Goal: Download file/media

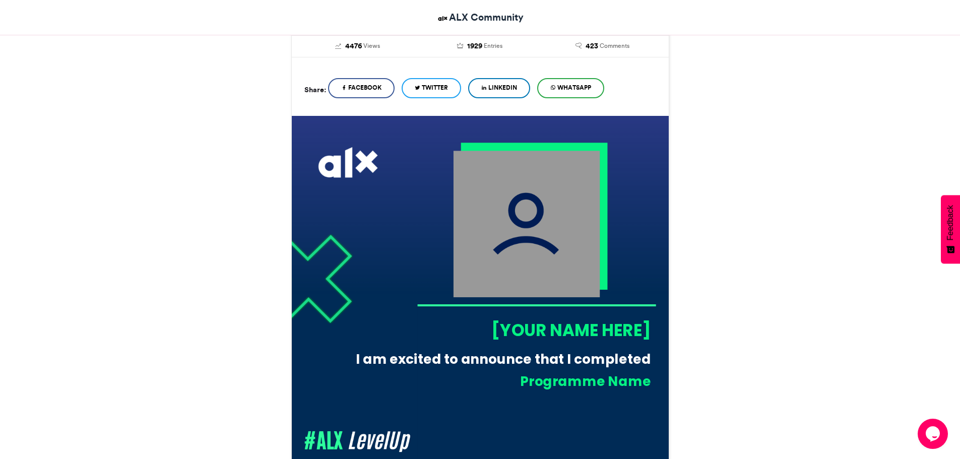
scroll to position [252, 0]
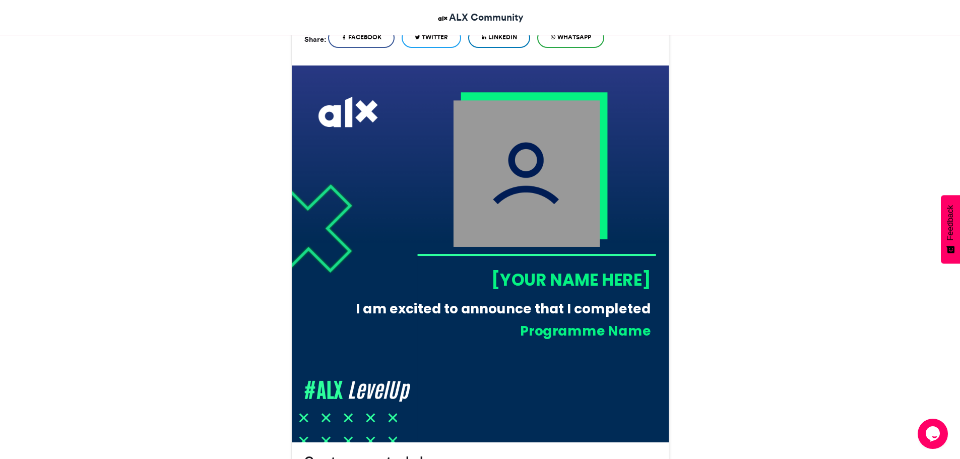
click at [586, 281] on div "[YOUR NAME HERE]" at bounding box center [534, 279] width 234 height 23
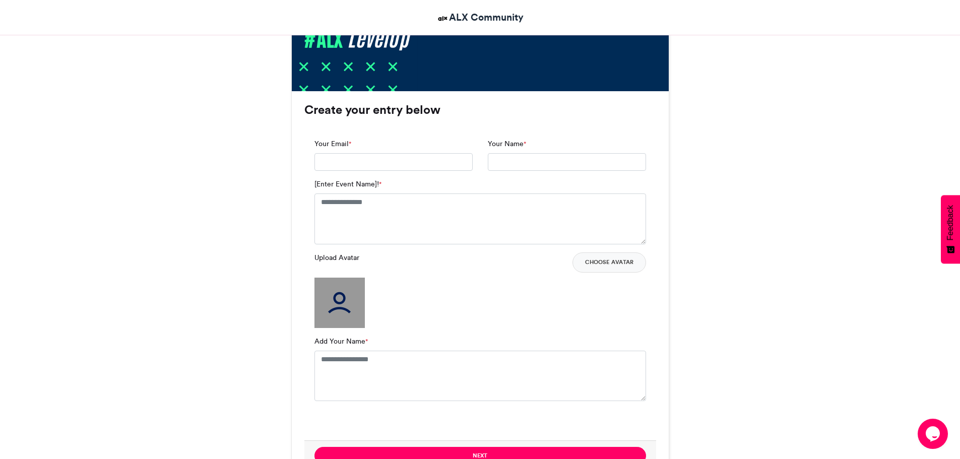
scroll to position [604, 0]
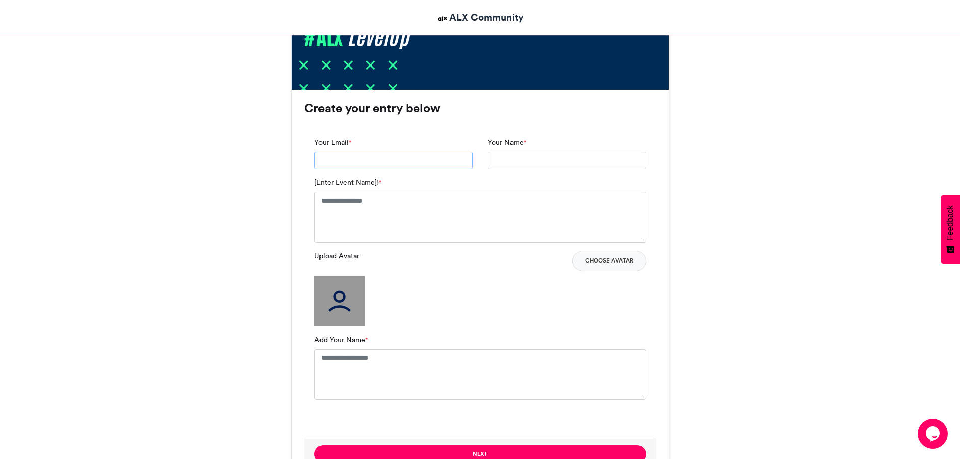
click at [342, 161] on input "Your Email *" at bounding box center [393, 161] width 158 height 18
type input "**********"
click at [518, 162] on input "Your Name *" at bounding box center [567, 161] width 158 height 18
click at [554, 161] on input "**********" at bounding box center [567, 161] width 158 height 18
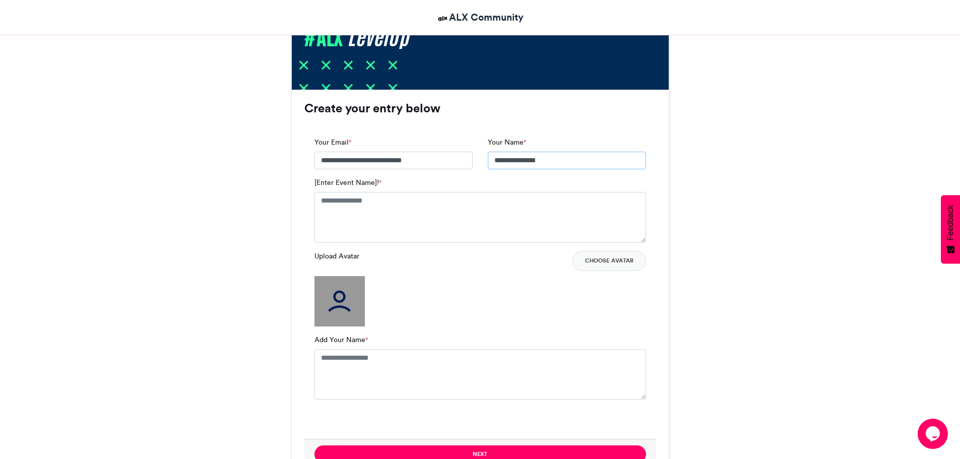
type input "**********"
click at [394, 214] on textarea "[Enter Event Name]! *" at bounding box center [479, 217] width 331 height 50
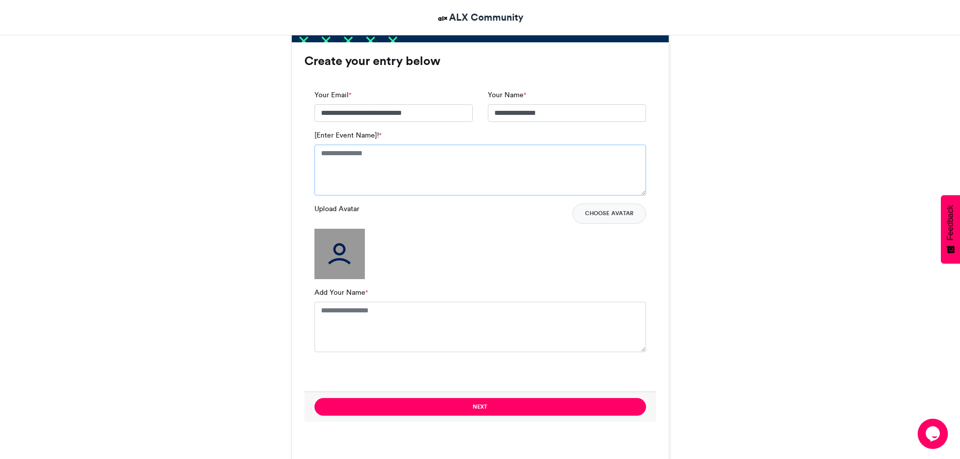
scroll to position [655, 0]
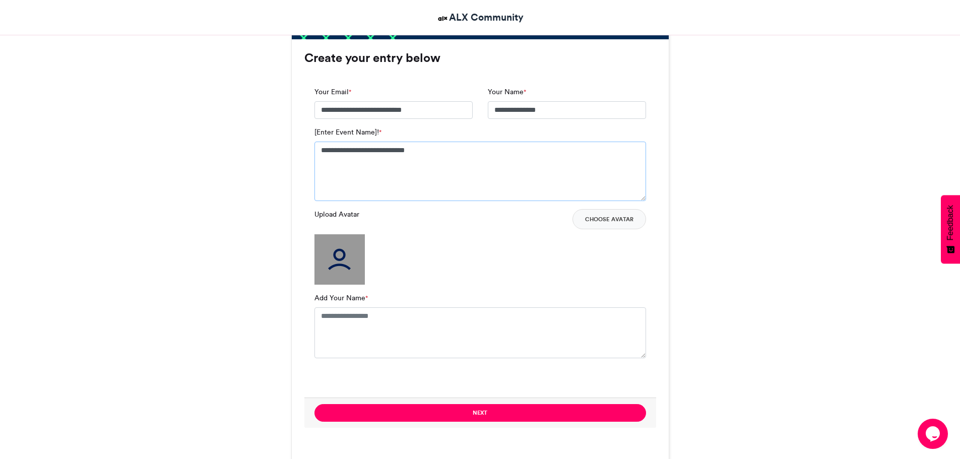
type textarea "**********"
click at [733, 259] on div "Tambali #ALXLevelUp ALX Community [DATE] 4476 Views 1929 Entries 423 Comments" at bounding box center [480, 457] width 574 height 1900
click at [618, 222] on button "Choose Avatar" at bounding box center [609, 219] width 74 height 20
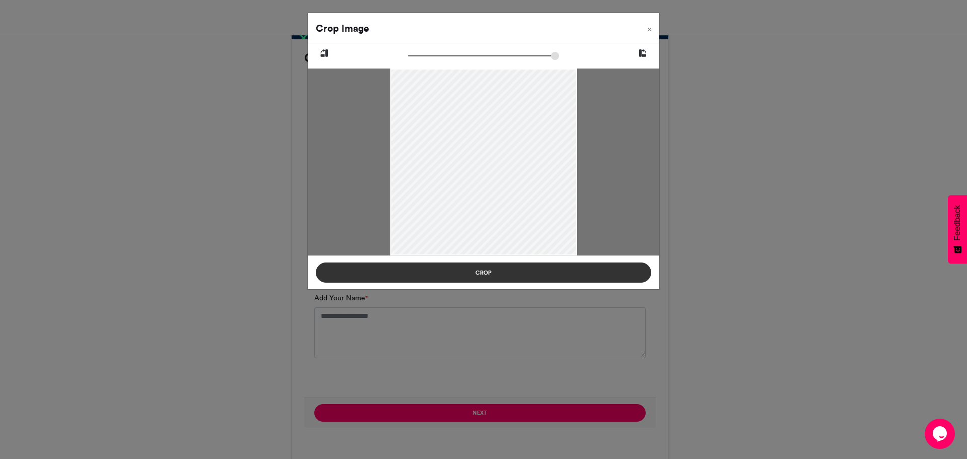
click at [485, 272] on button "Crop" at bounding box center [483, 272] width 335 height 20
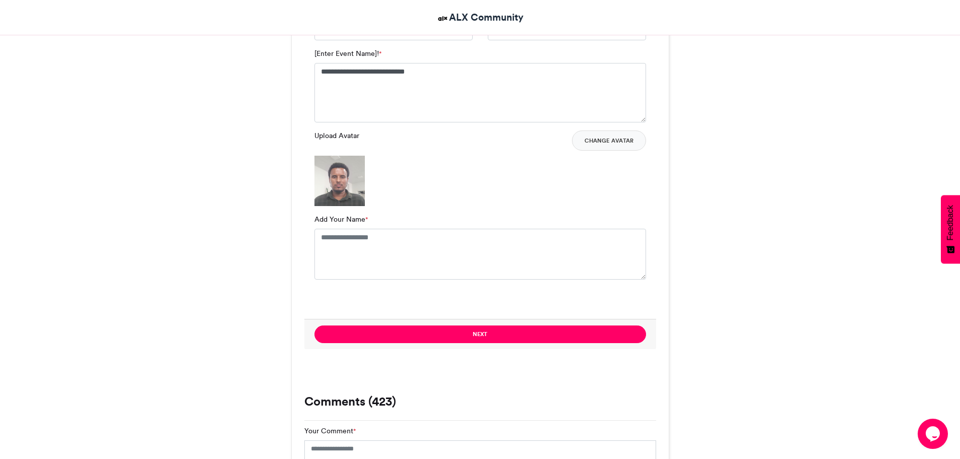
scroll to position [756, 0]
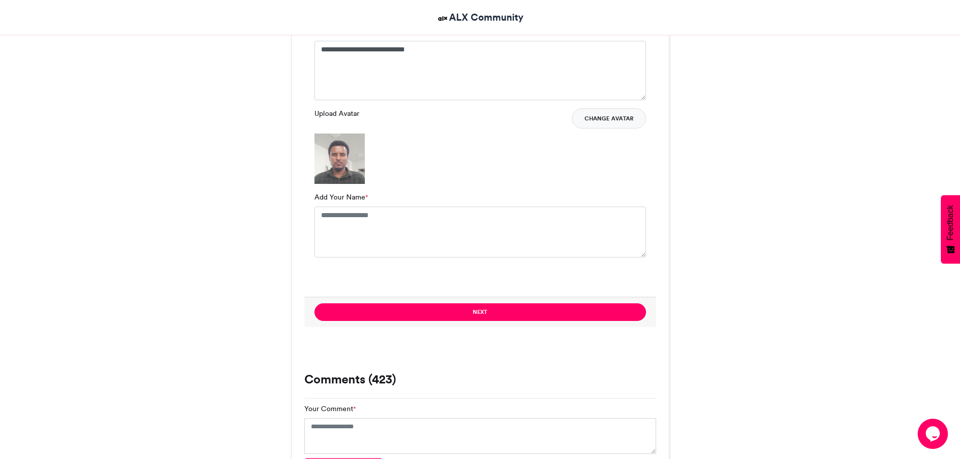
click at [616, 120] on button "Change Avatar" at bounding box center [609, 118] width 74 height 20
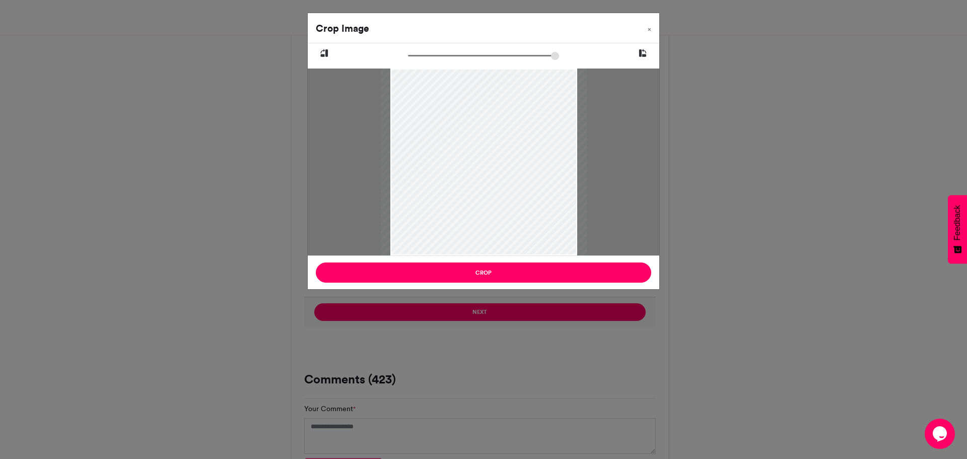
drag, startPoint x: 412, startPoint y: 57, endPoint x: 418, endPoint y: 57, distance: 6.0
click at [418, 57] on input "zoom" at bounding box center [483, 56] width 151 height 10
drag, startPoint x: 511, startPoint y: 149, endPoint x: 492, endPoint y: 170, distance: 28.5
click at [492, 170] on div at bounding box center [474, 172] width 206 height 206
drag, startPoint x: 418, startPoint y: 56, endPoint x: 428, endPoint y: 56, distance: 10.6
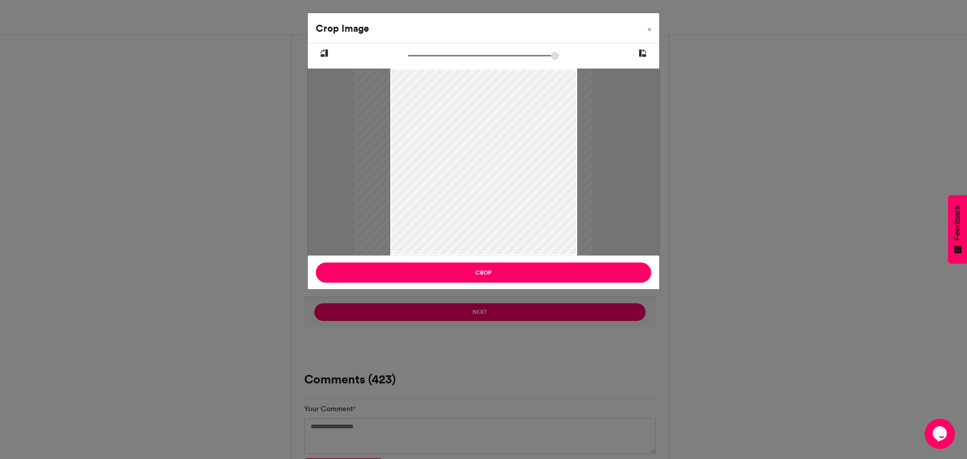
click at [428, 56] on input "zoom" at bounding box center [483, 56] width 151 height 10
drag, startPoint x: 474, startPoint y: 94, endPoint x: 479, endPoint y: 119, distance: 25.6
click at [479, 119] on div at bounding box center [477, 188] width 238 height 238
drag, startPoint x: 428, startPoint y: 56, endPoint x: 441, endPoint y: 56, distance: 12.6
type input "******"
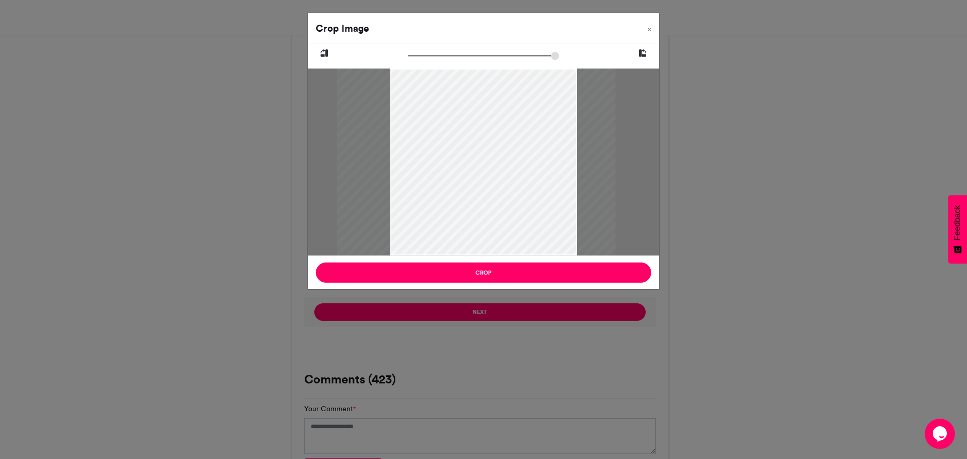
click at [441, 56] on input "zoom" at bounding box center [483, 56] width 151 height 10
drag, startPoint x: 490, startPoint y: 113, endPoint x: 494, endPoint y: 133, distance: 20.0
click at [494, 133] on div at bounding box center [479, 207] width 279 height 279
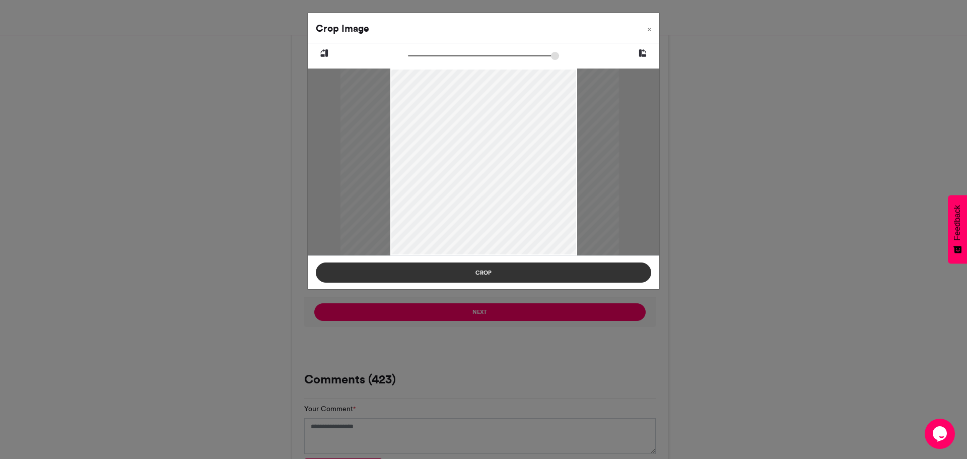
click at [503, 274] on button "Crop" at bounding box center [483, 272] width 335 height 20
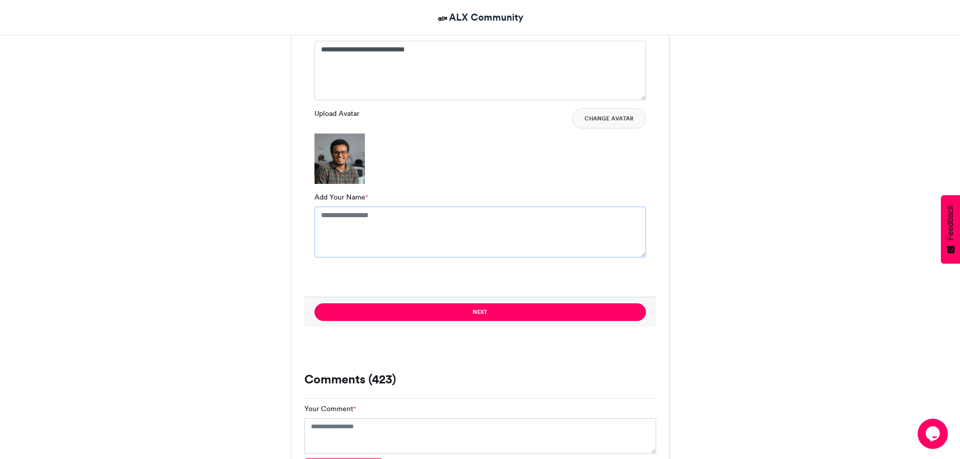
click at [417, 227] on textarea "Add Your Name *" at bounding box center [479, 232] width 331 height 50
type textarea "**********"
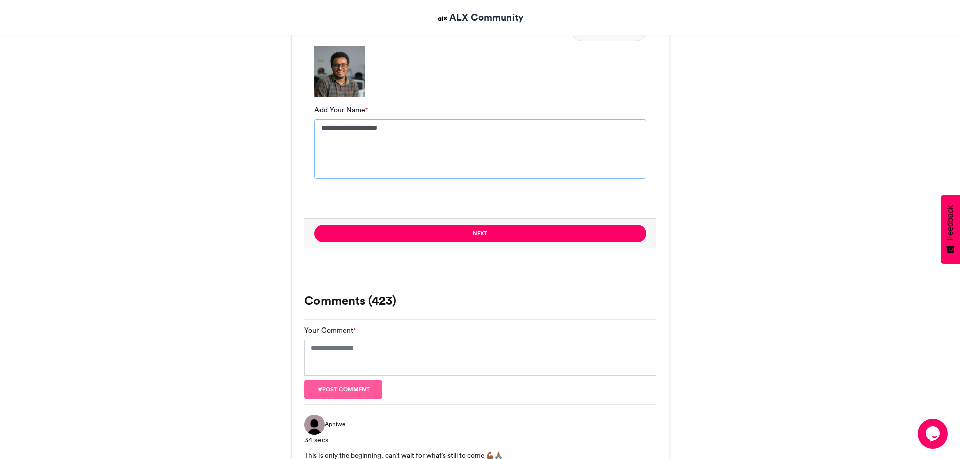
scroll to position [856, 0]
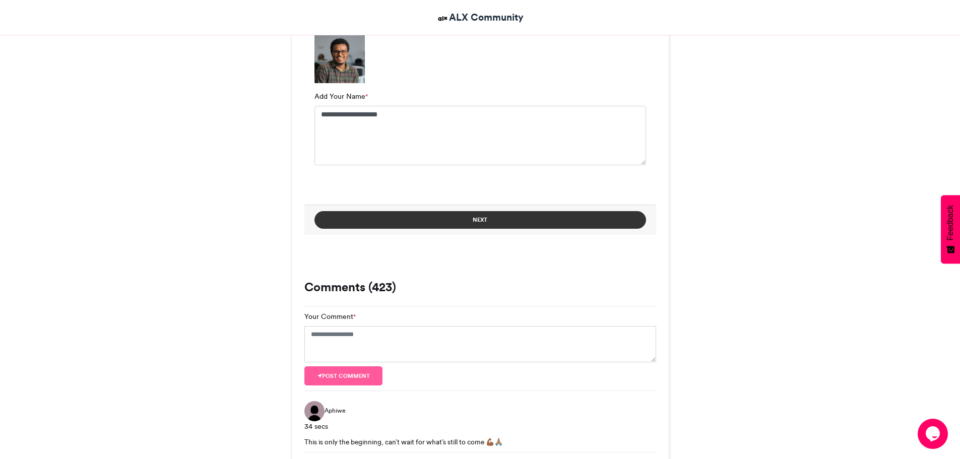
click at [491, 220] on button "Next" at bounding box center [479, 220] width 331 height 18
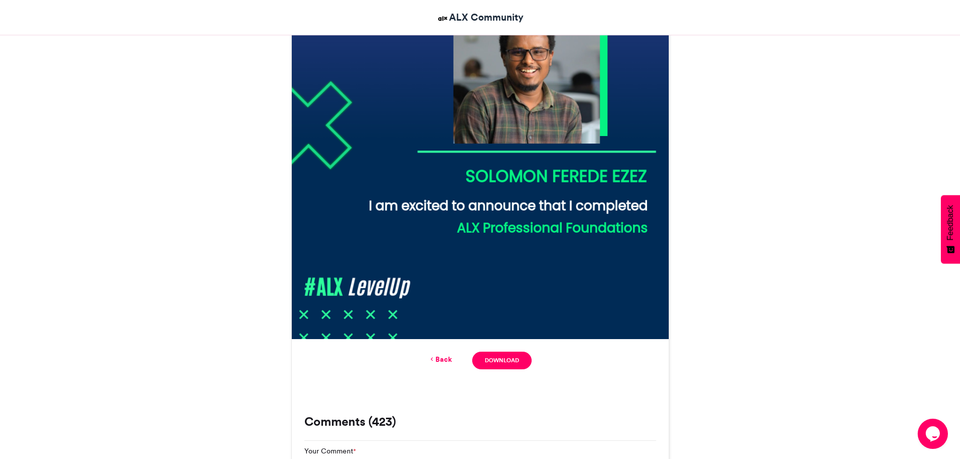
scroll to position [360, 0]
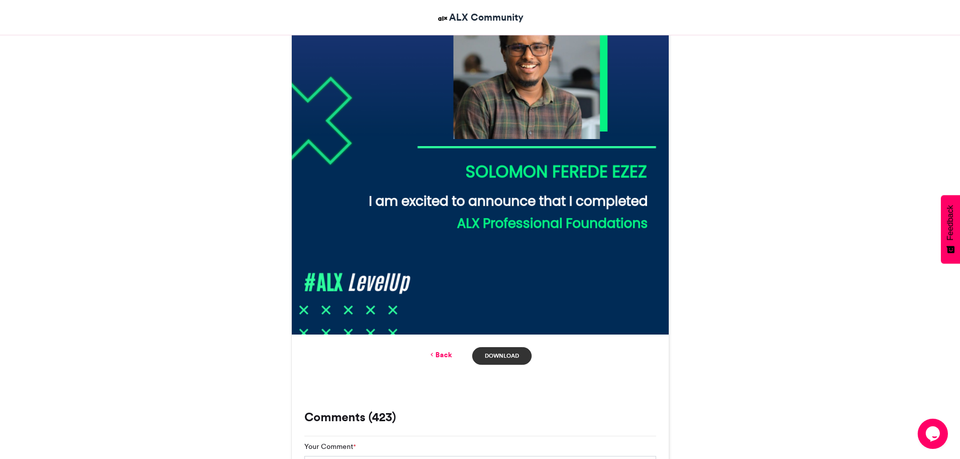
click at [501, 357] on link "Download" at bounding box center [501, 356] width 59 height 18
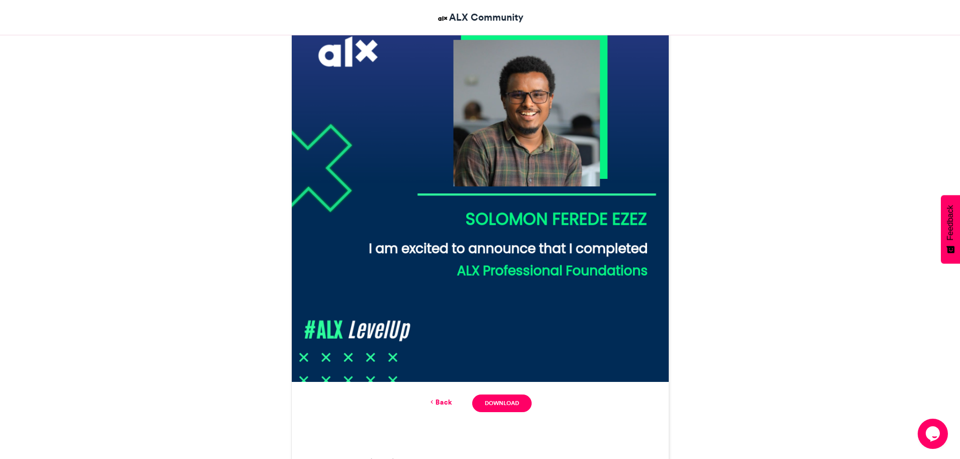
scroll to position [309, 0]
